Goal: Transaction & Acquisition: Book appointment/travel/reservation

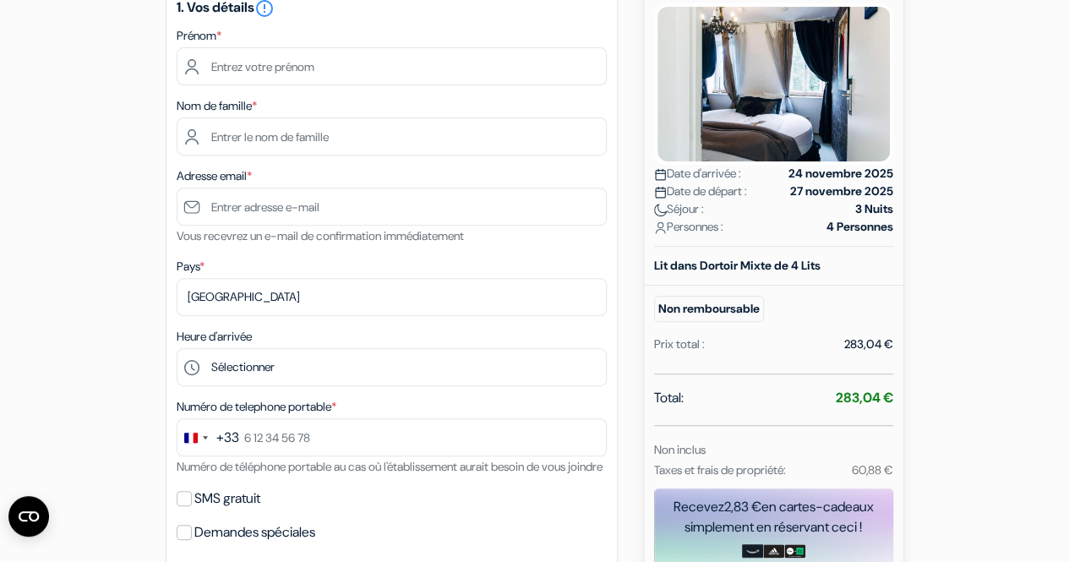
scroll to position [253, 0]
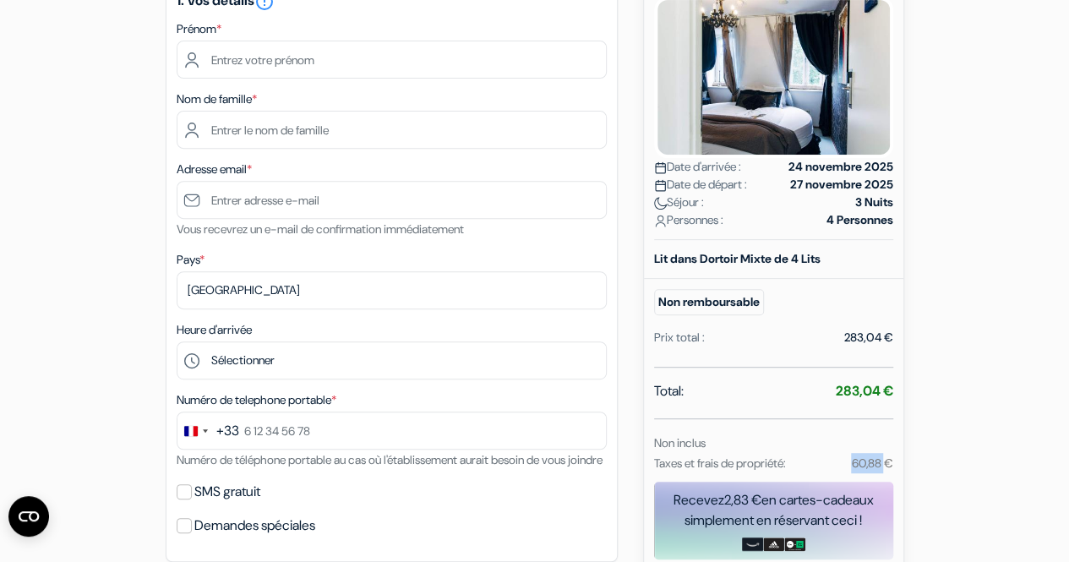
drag, startPoint x: 839, startPoint y: 458, endPoint x: 886, endPoint y: 458, distance: 47.3
click at [886, 458] on div "60,88 €" at bounding box center [859, 463] width 86 height 20
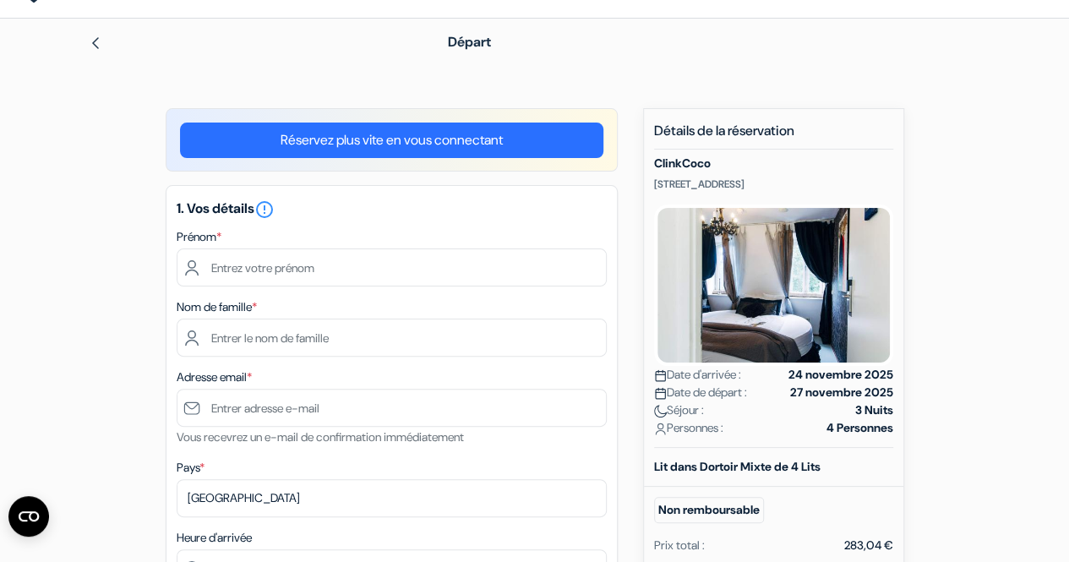
scroll to position [0, 0]
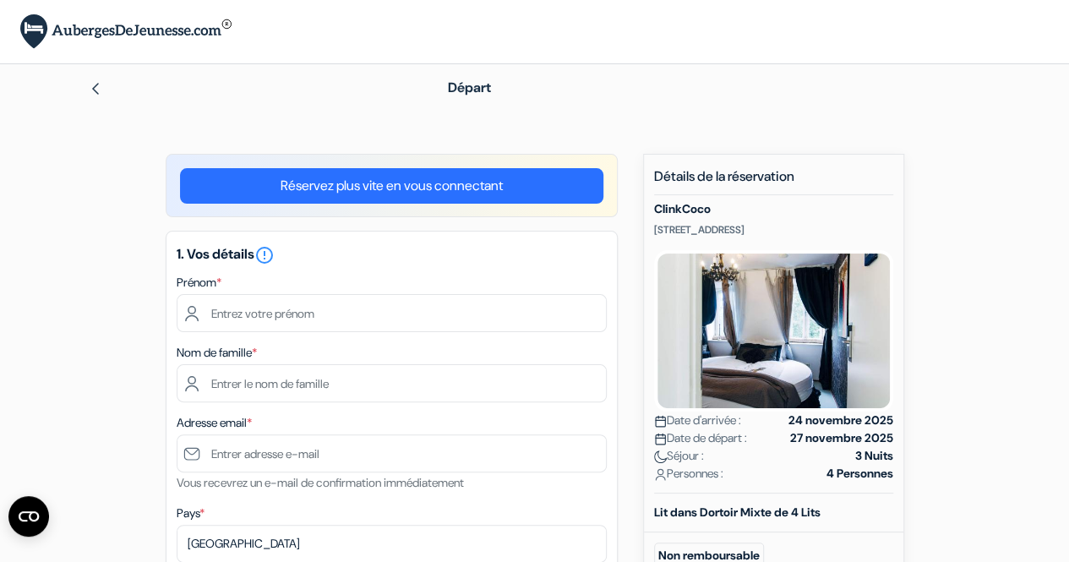
click at [101, 90] on img at bounding box center [96, 89] width 14 height 14
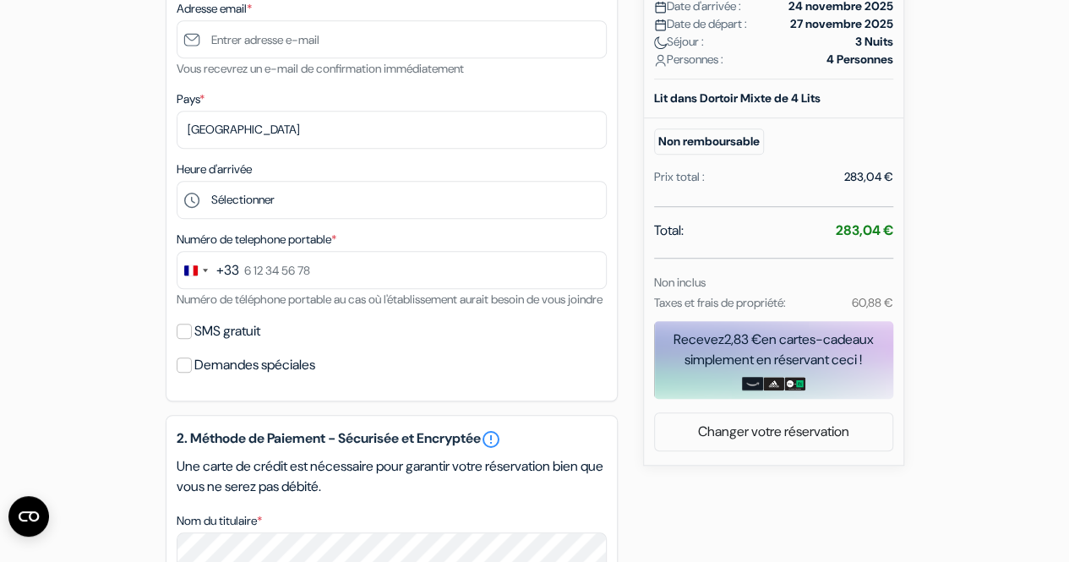
scroll to position [422, 0]
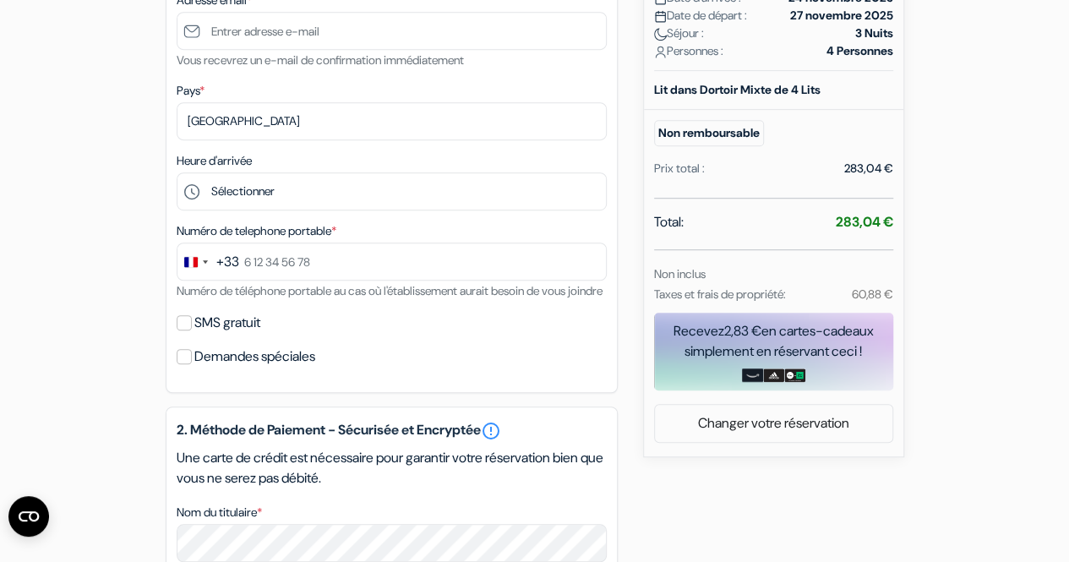
click at [279, 368] on label "Demandes spéciales" at bounding box center [254, 357] width 121 height 24
click at [192, 364] on input "Demandes spéciales" at bounding box center [184, 356] width 15 height 15
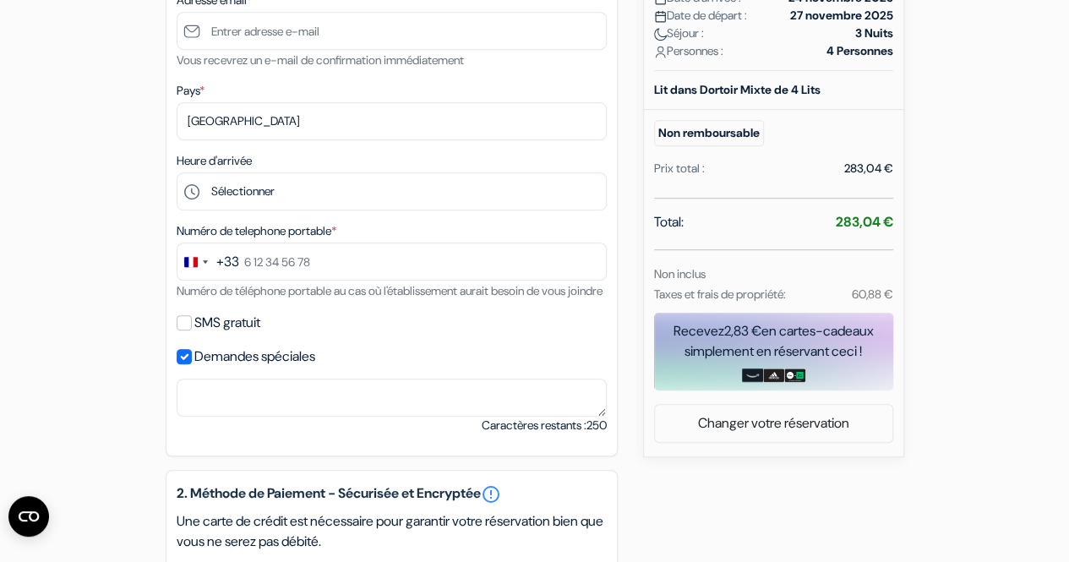
click at [279, 368] on label "Demandes spéciales" at bounding box center [254, 357] width 121 height 24
click at [192, 364] on input "Demandes spéciales" at bounding box center [184, 356] width 15 height 15
checkbox input "false"
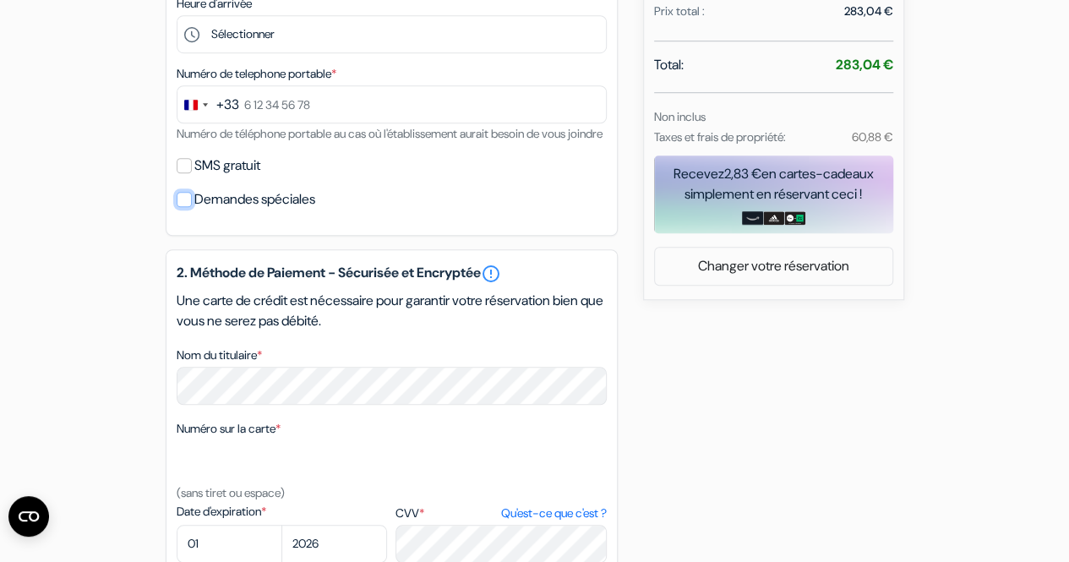
scroll to position [591, 0]
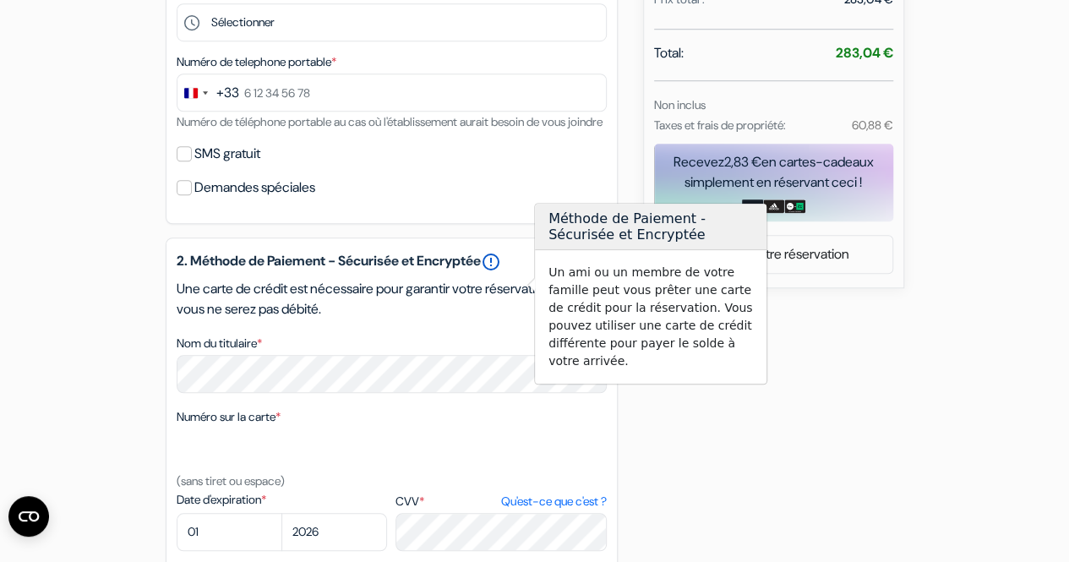
click at [501, 272] on link "error_outline" at bounding box center [491, 262] width 20 height 20
click at [506, 319] on p "Une carte de crédit est nécessaire pour garantir votre réservation bien que vou…" at bounding box center [392, 299] width 430 height 41
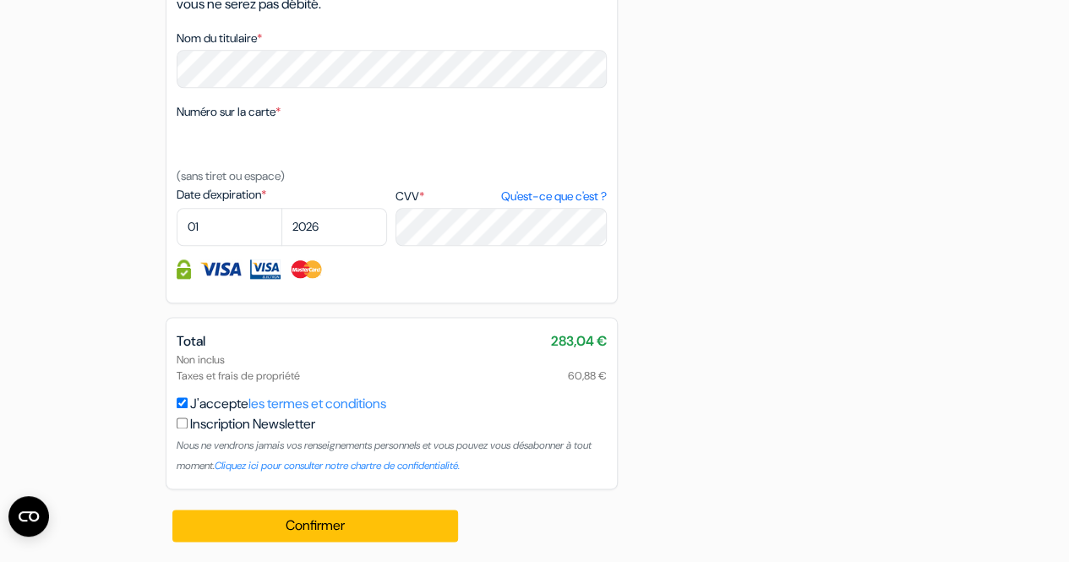
scroll to position [919, 0]
drag, startPoint x: 186, startPoint y: 377, endPoint x: 324, endPoint y: 373, distance: 138.6
click at [318, 374] on div "Non inclus Taxes et frais de propriété 60,88 €" at bounding box center [392, 367] width 430 height 32
click at [324, 373] on div "Non inclus Taxes et frais de propriété 60,88 €" at bounding box center [392, 367] width 430 height 32
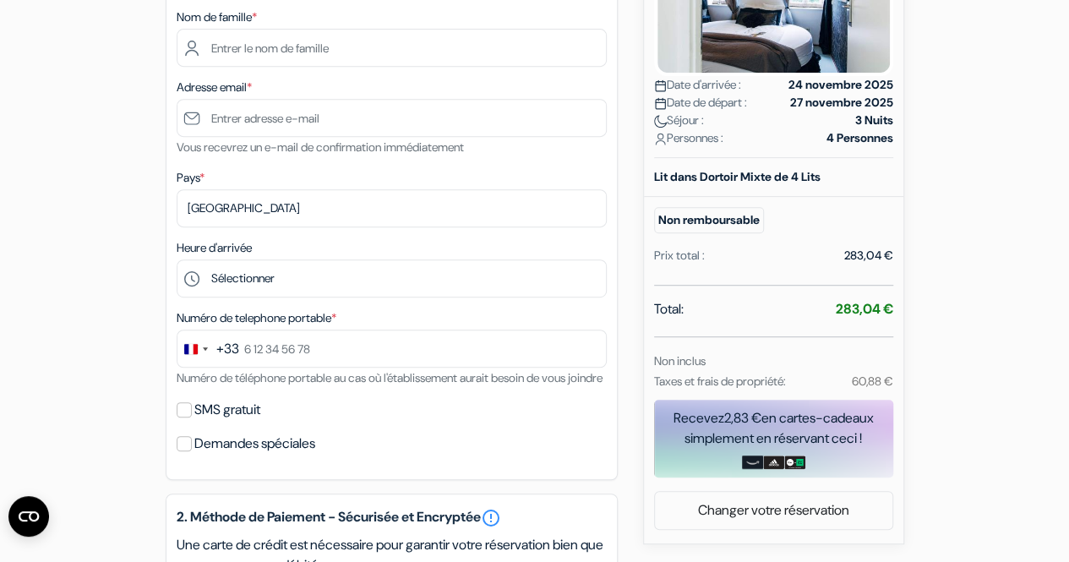
scroll to position [328, 0]
